Goal: Check status: Check status

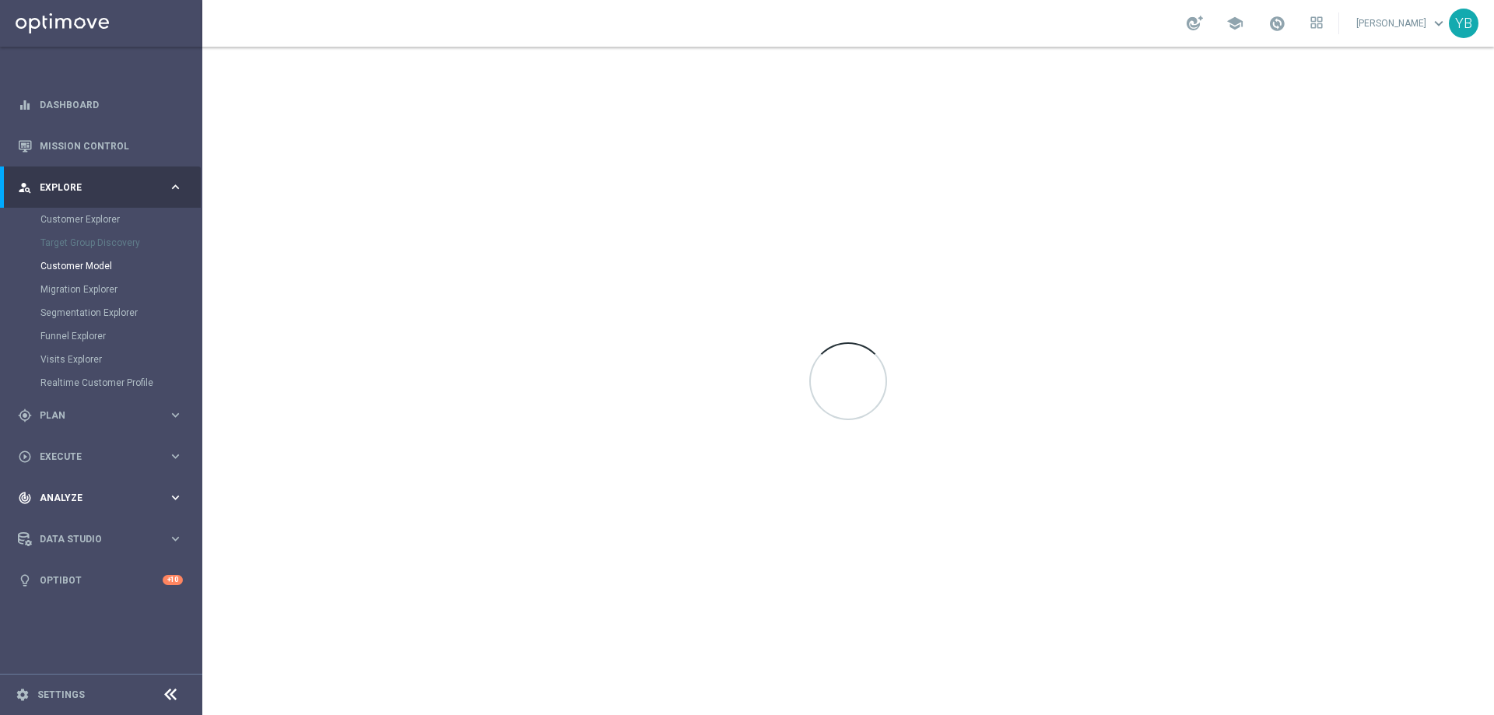
click at [177, 500] on icon "keyboard_arrow_right" at bounding box center [175, 497] width 15 height 15
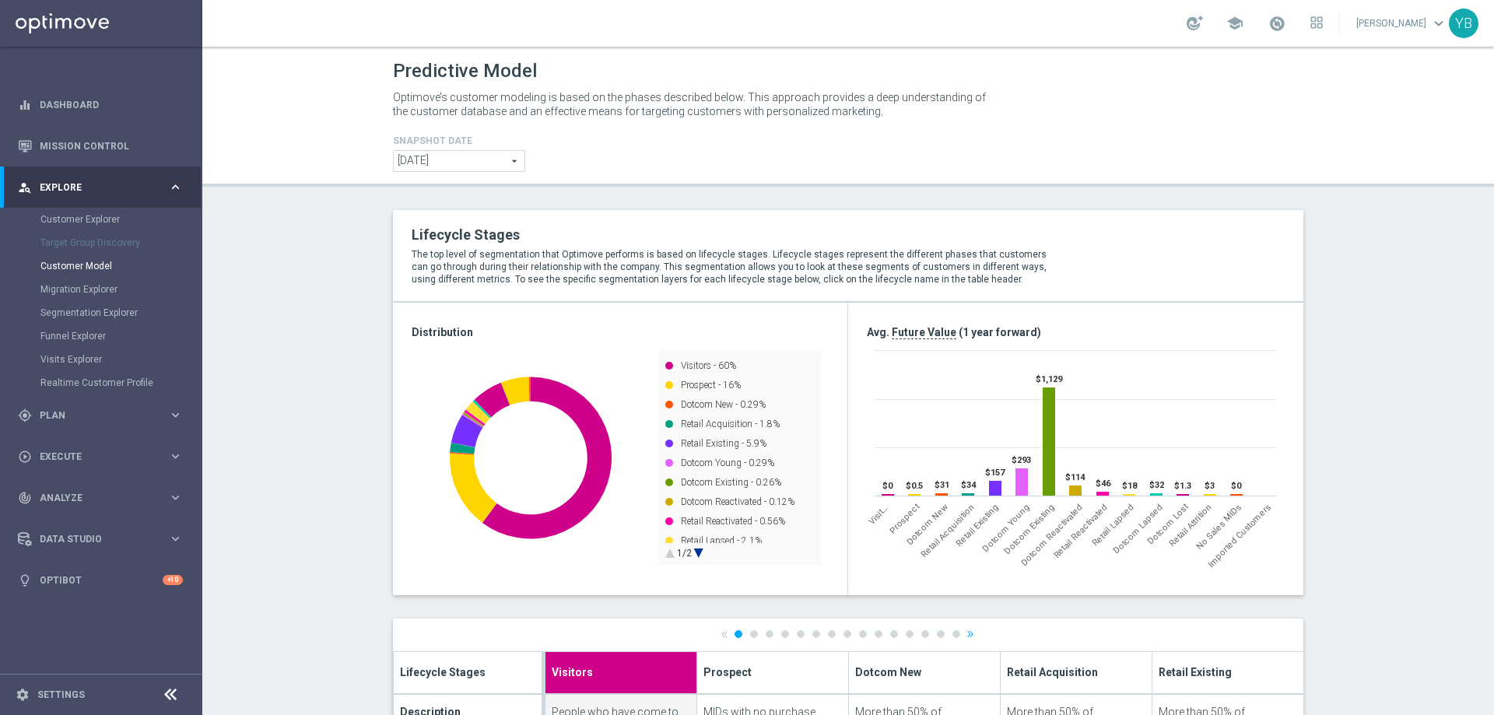
click at [177, 477] on div "track_changes Analyze keyboard_arrow_right Customer 360 Marketing Plan Explorer…" at bounding box center [100, 497] width 201 height 41
click at [176, 492] on icon "keyboard_arrow_right" at bounding box center [175, 497] width 15 height 15
click at [178, 460] on icon "keyboard_arrow_right" at bounding box center [175, 460] width 15 height 15
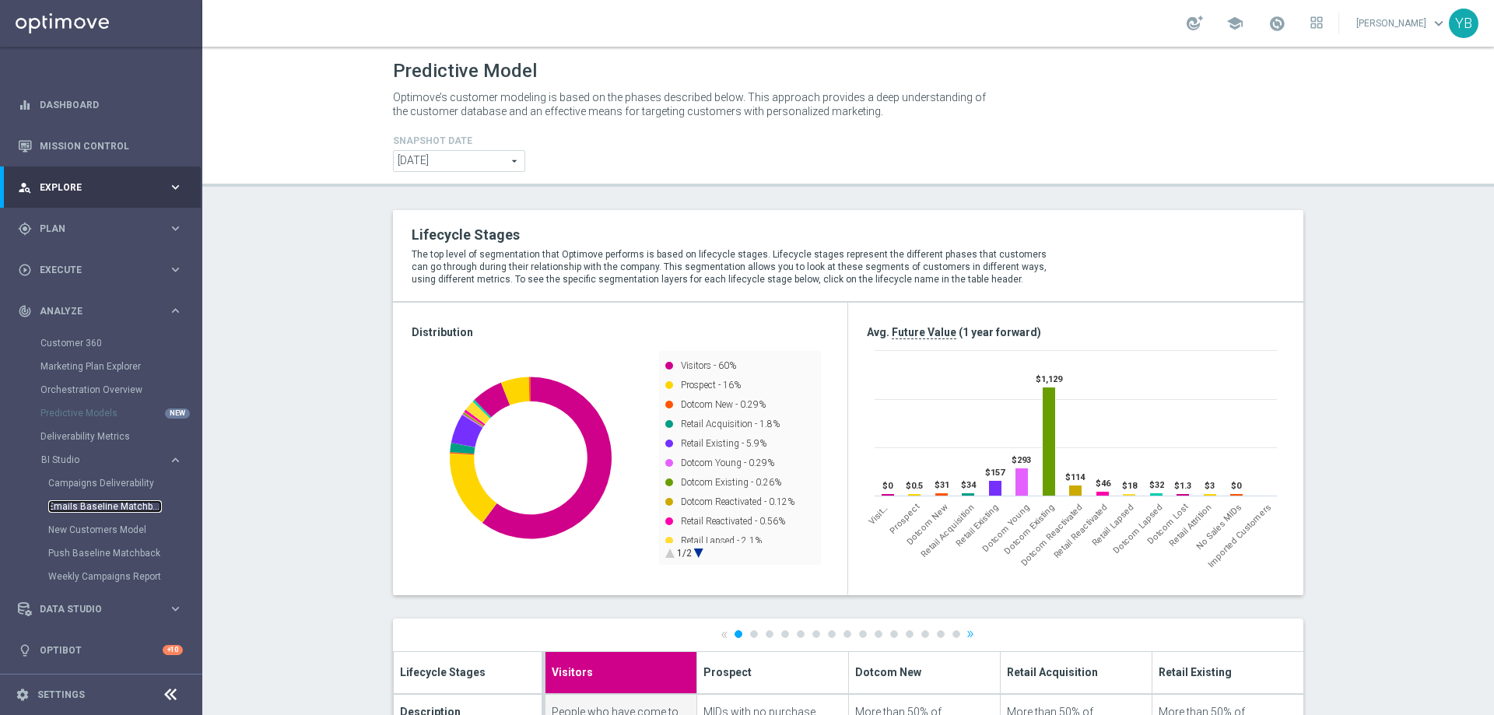
click at [114, 507] on link "Emails Baseline Matchback" at bounding box center [105, 506] width 114 height 12
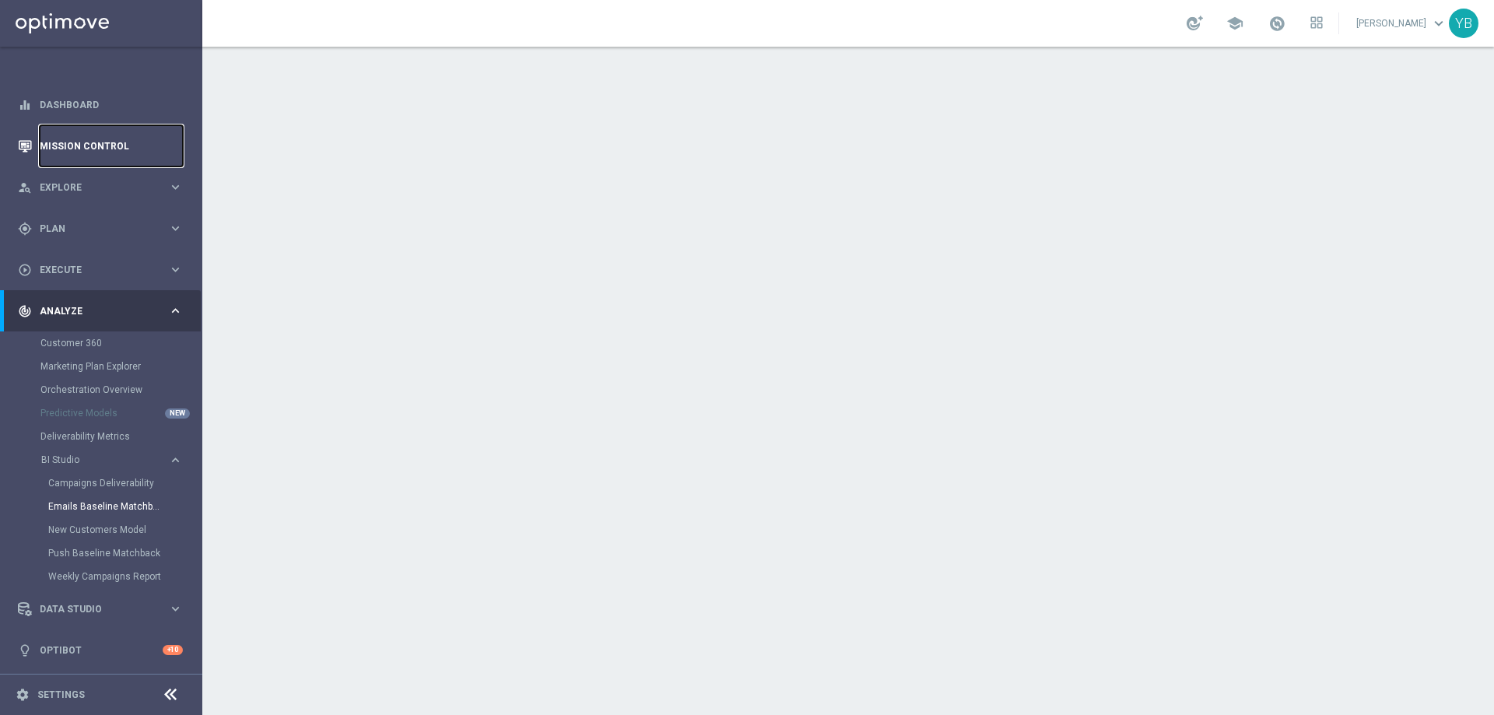
click at [99, 140] on link "Mission Control" at bounding box center [111, 145] width 143 height 41
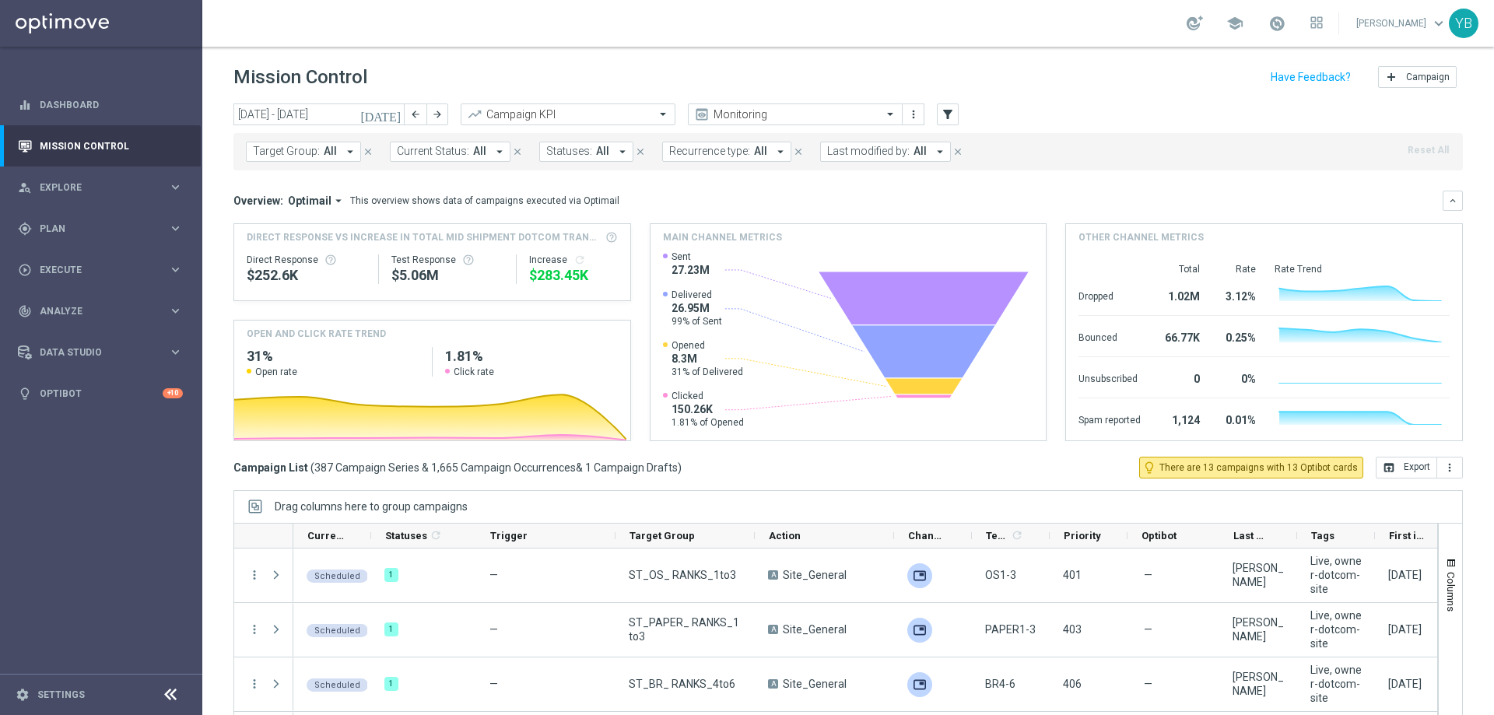
click at [395, 113] on icon "[DATE]" at bounding box center [381, 114] width 42 height 14
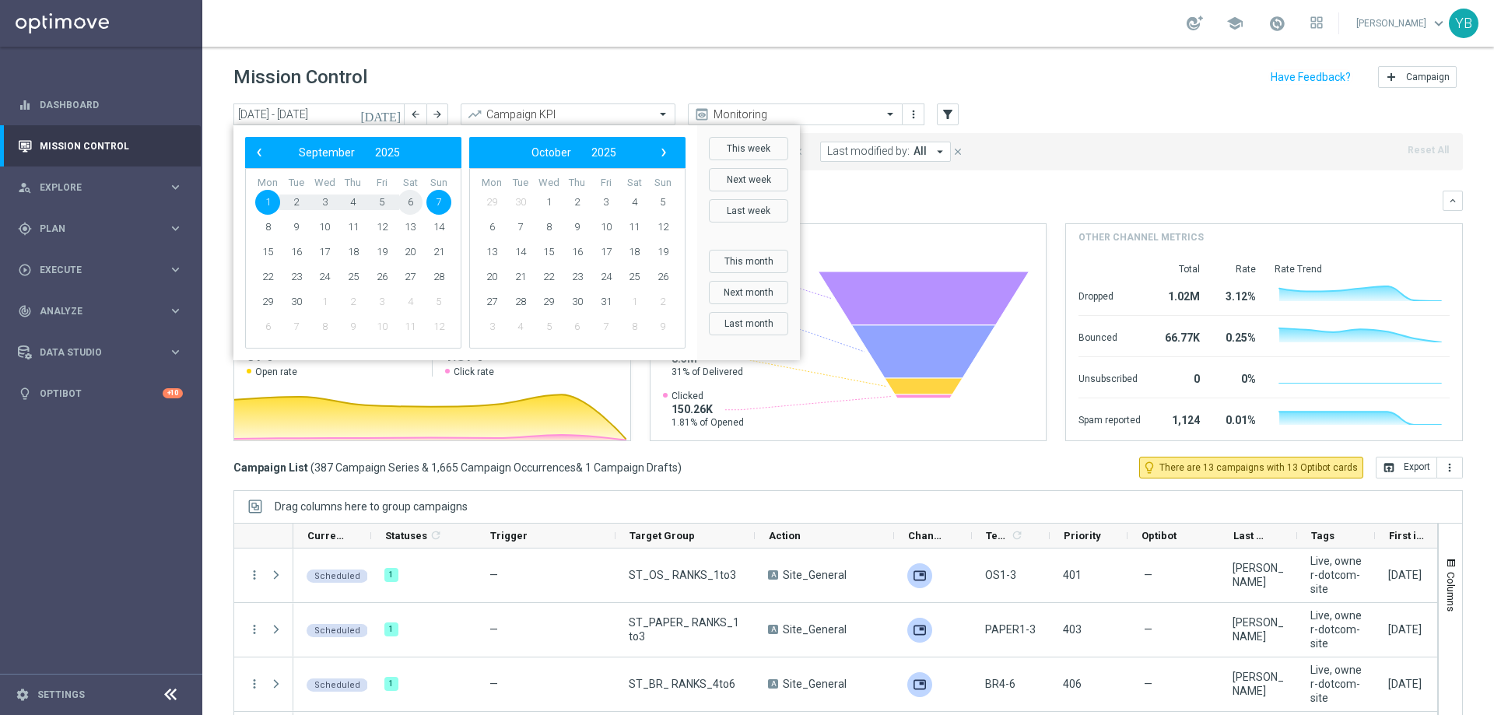
click at [413, 199] on span "6" at bounding box center [410, 202] width 25 height 25
type input "[DATE] - [DATE]"
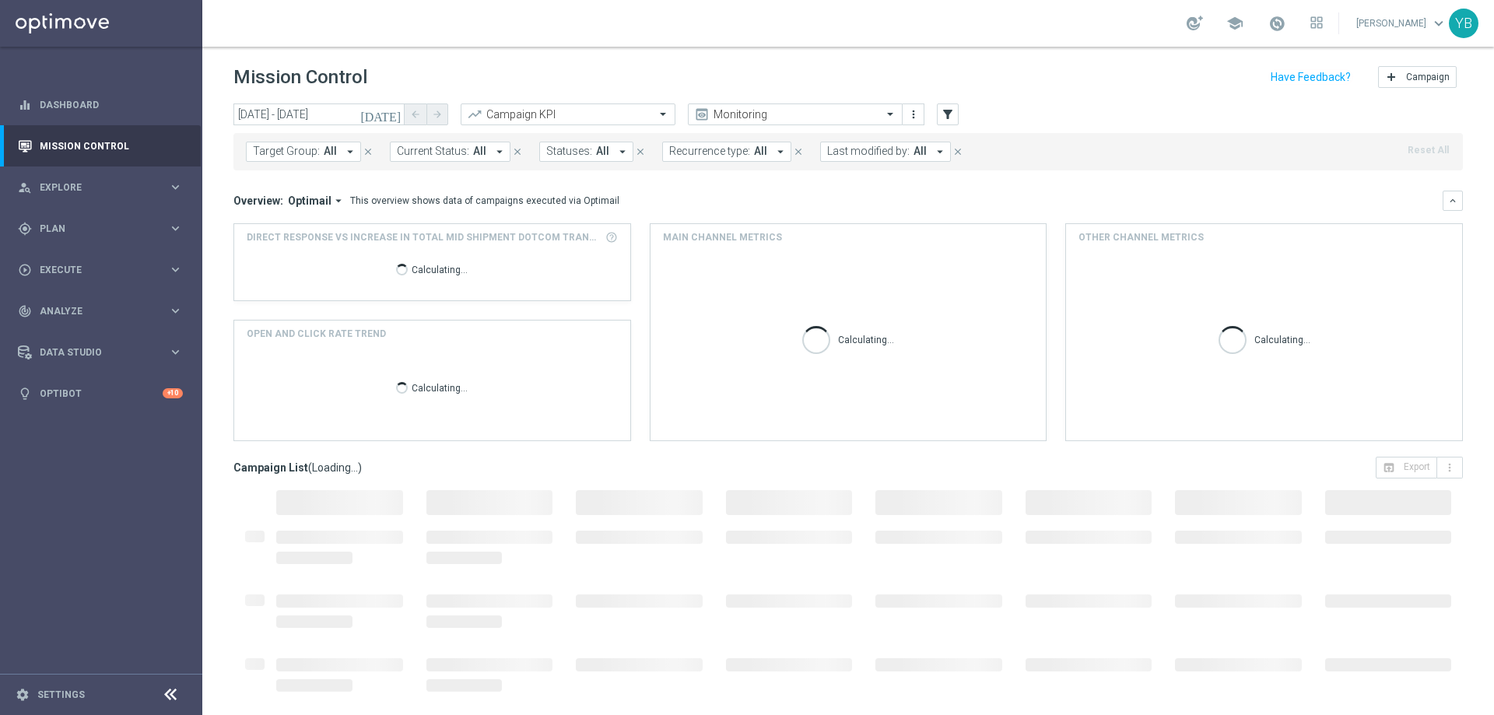
click at [332, 196] on icon "arrow_drop_down" at bounding box center [339, 201] width 14 height 14
click at [291, 225] on div "Analysis" at bounding box center [282, 225] width 37 height 14
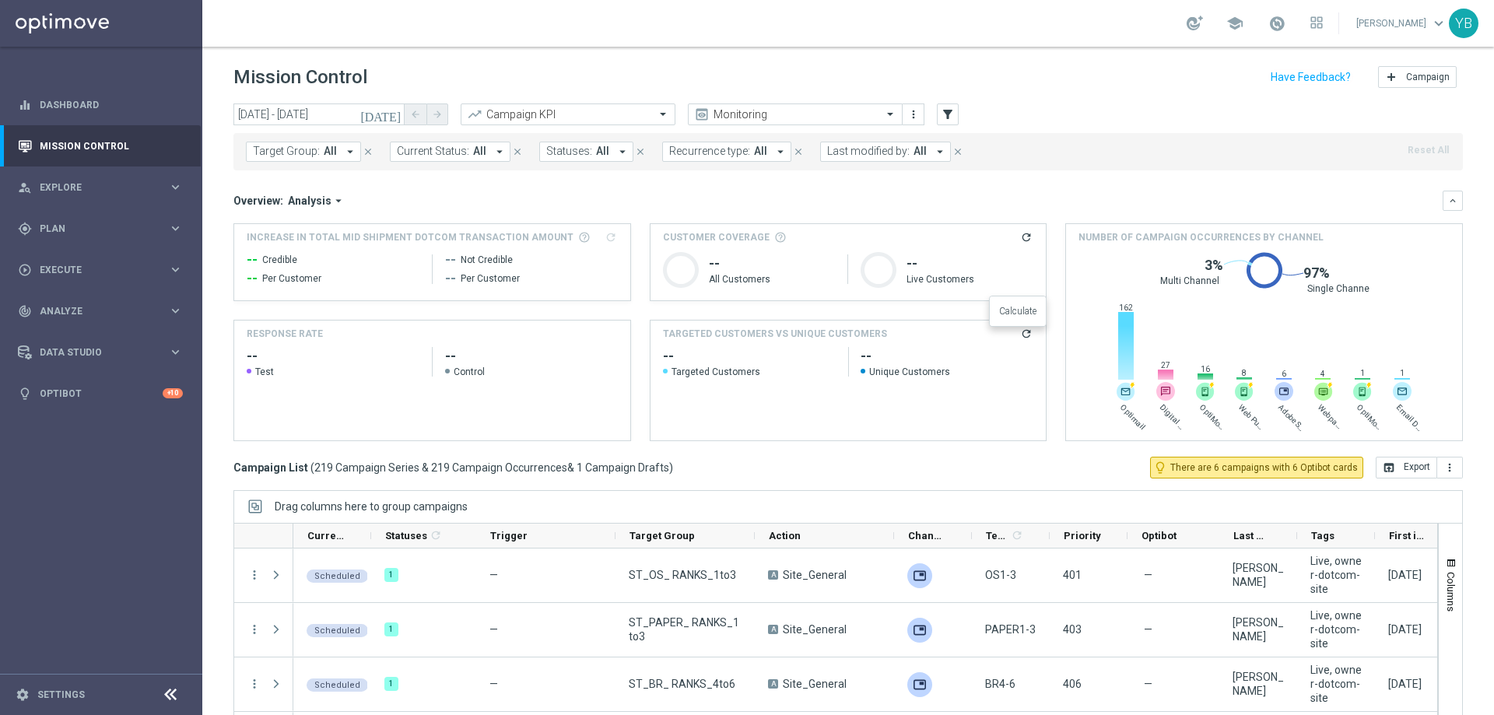
click at [1020, 335] on icon "refresh" at bounding box center [1026, 334] width 12 height 12
